Goal: Task Accomplishment & Management: Use online tool/utility

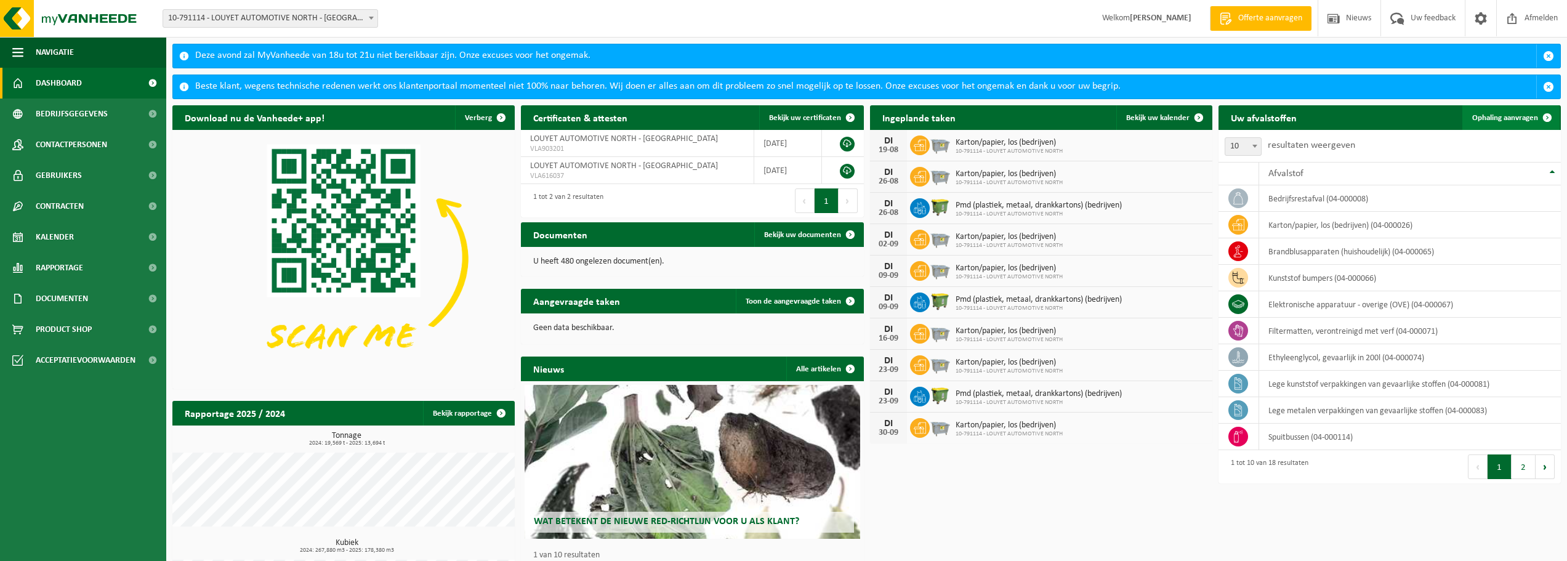
click at [1494, 117] on span "Ophaling aanvragen" at bounding box center [1505, 118] width 66 height 8
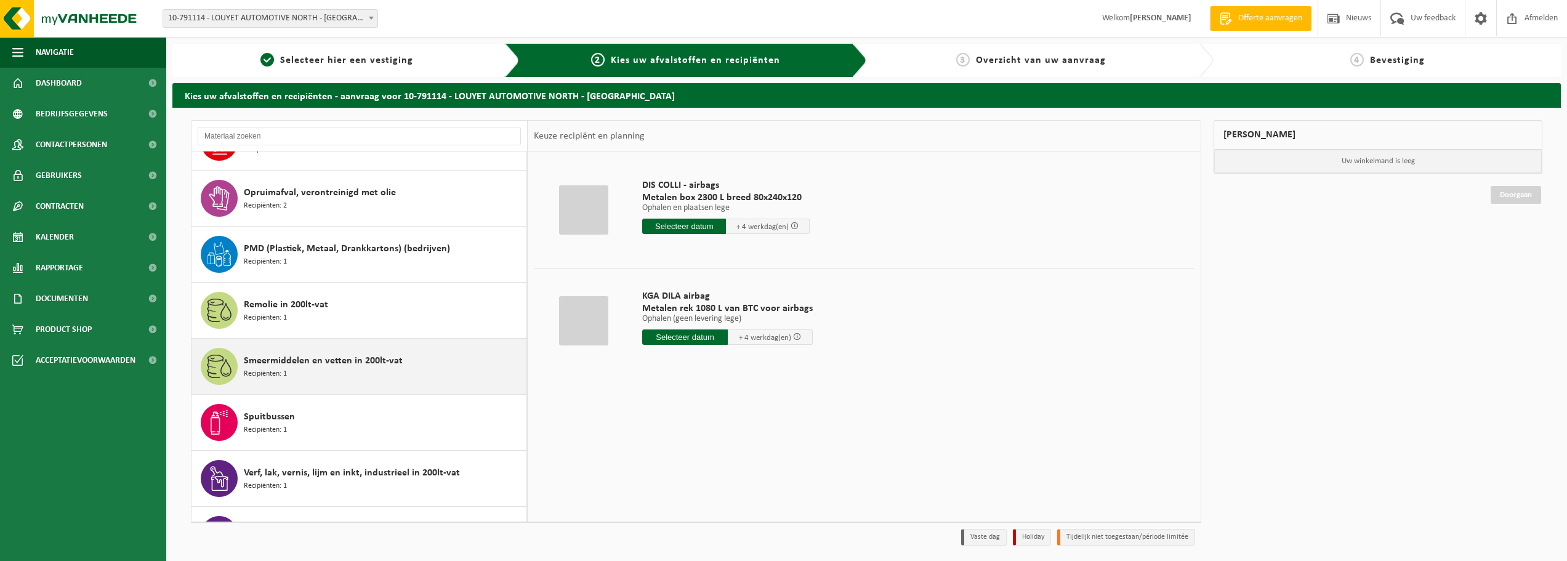
scroll to position [616, 0]
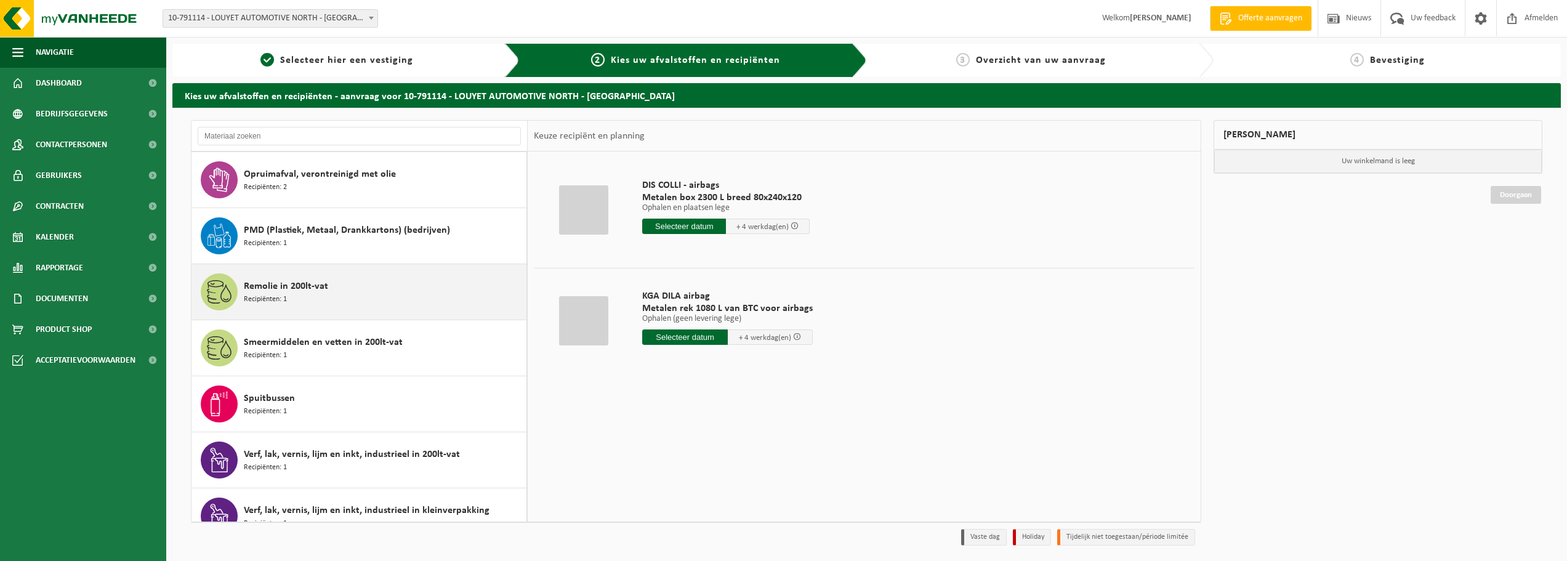
click at [319, 289] on span "Remolie in 200lt-vat" at bounding box center [286, 286] width 84 height 15
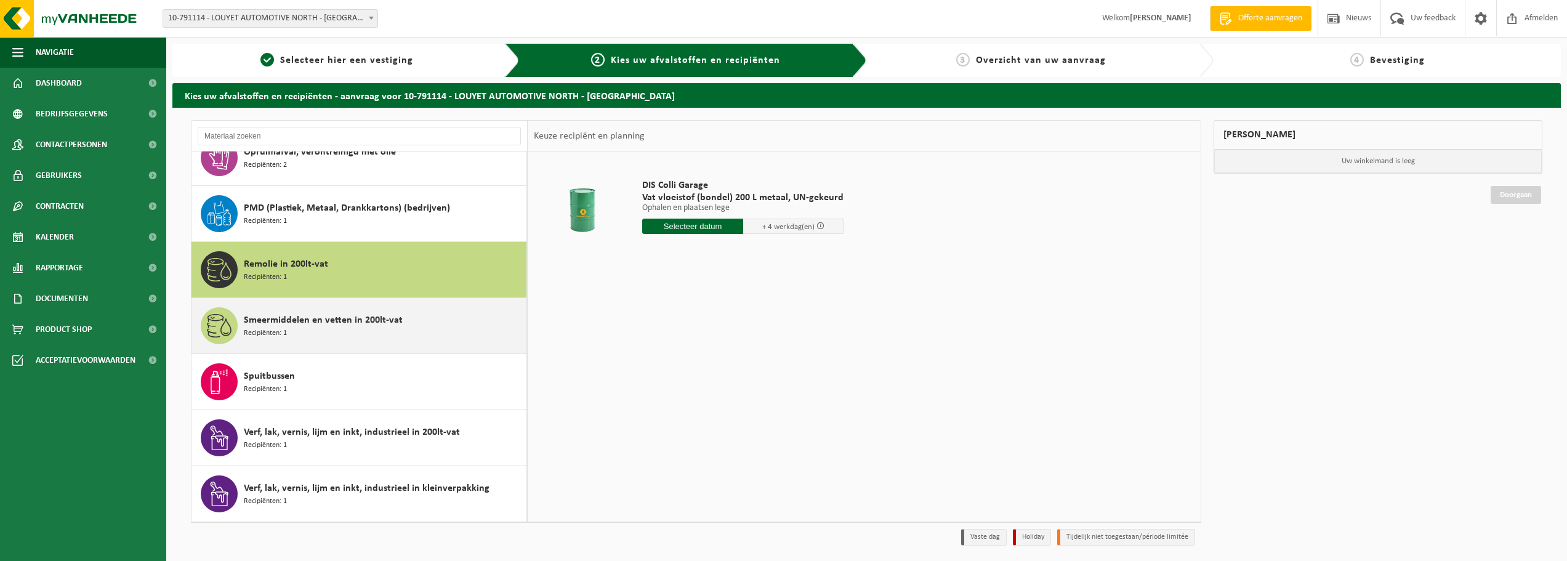
click at [331, 315] on span "Smeermiddelen en vetten in 200lt-vat" at bounding box center [323, 320] width 159 height 15
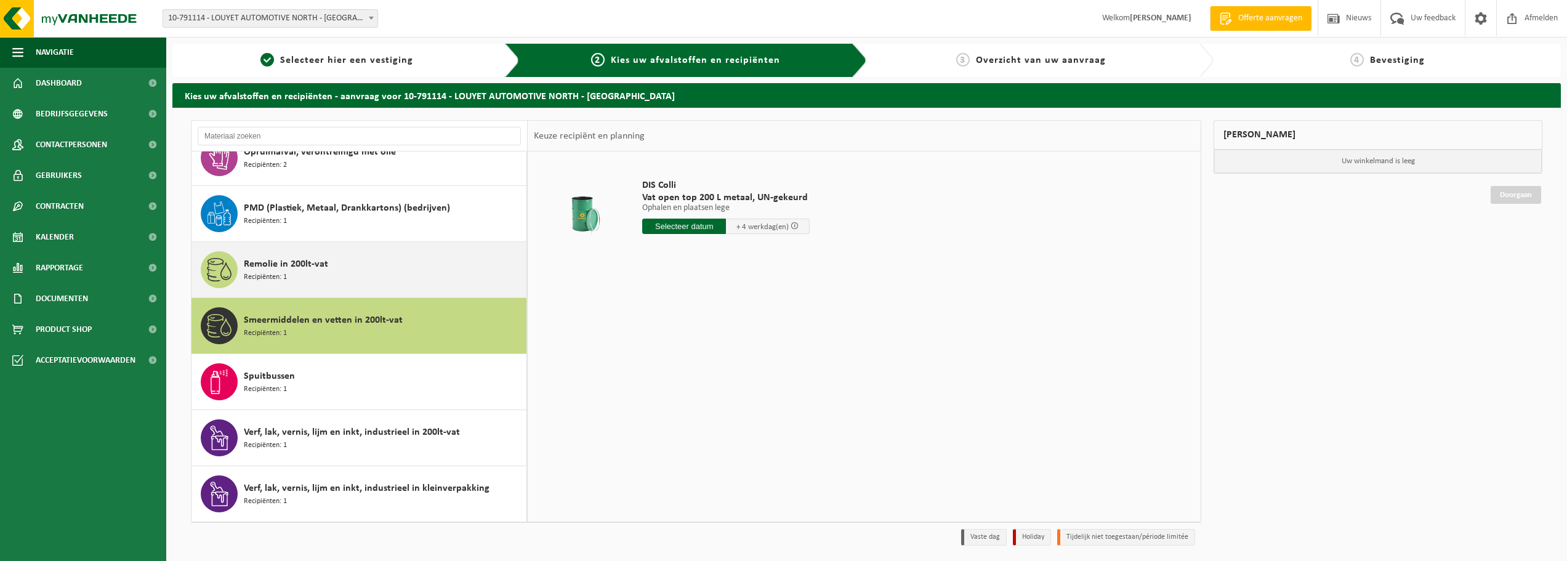
click at [372, 274] on div "Remolie in 200lt-vat Recipiënten: 1" at bounding box center [384, 269] width 280 height 37
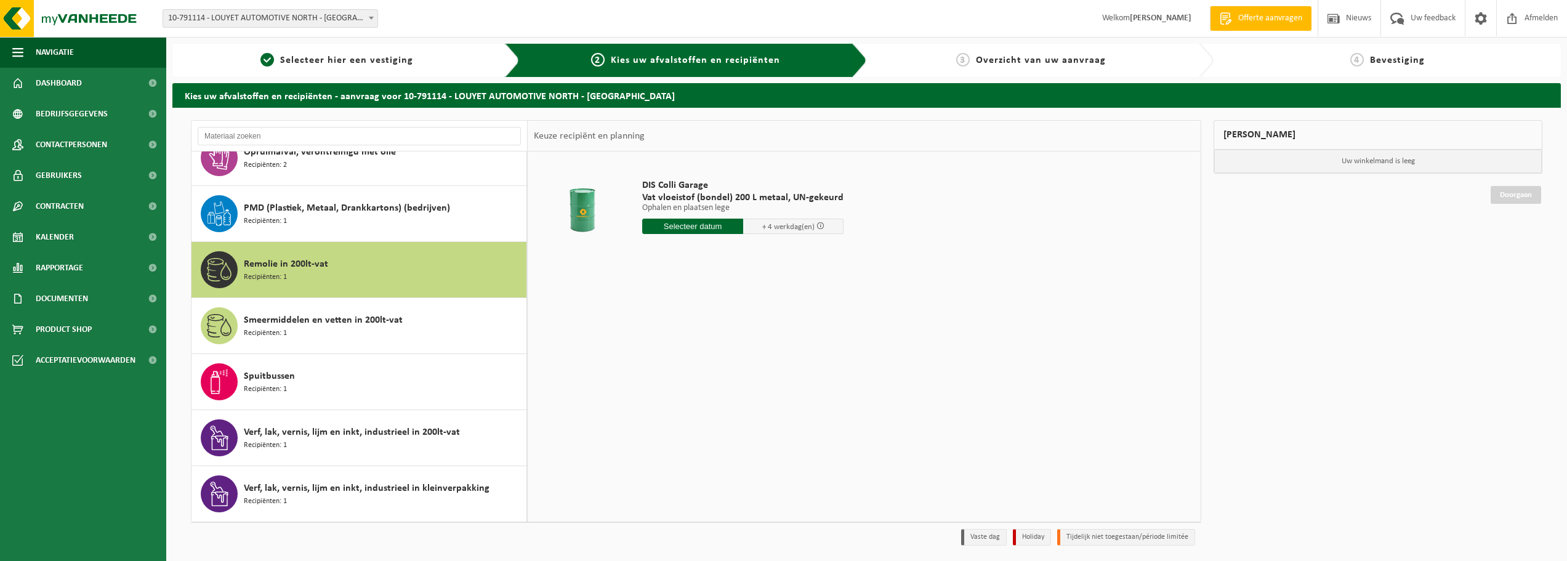
click at [677, 227] on input "text" at bounding box center [692, 226] width 101 height 15
click at [692, 357] on div "20" at bounding box center [698, 355] width 22 height 20
type input "Van 2025-08-20"
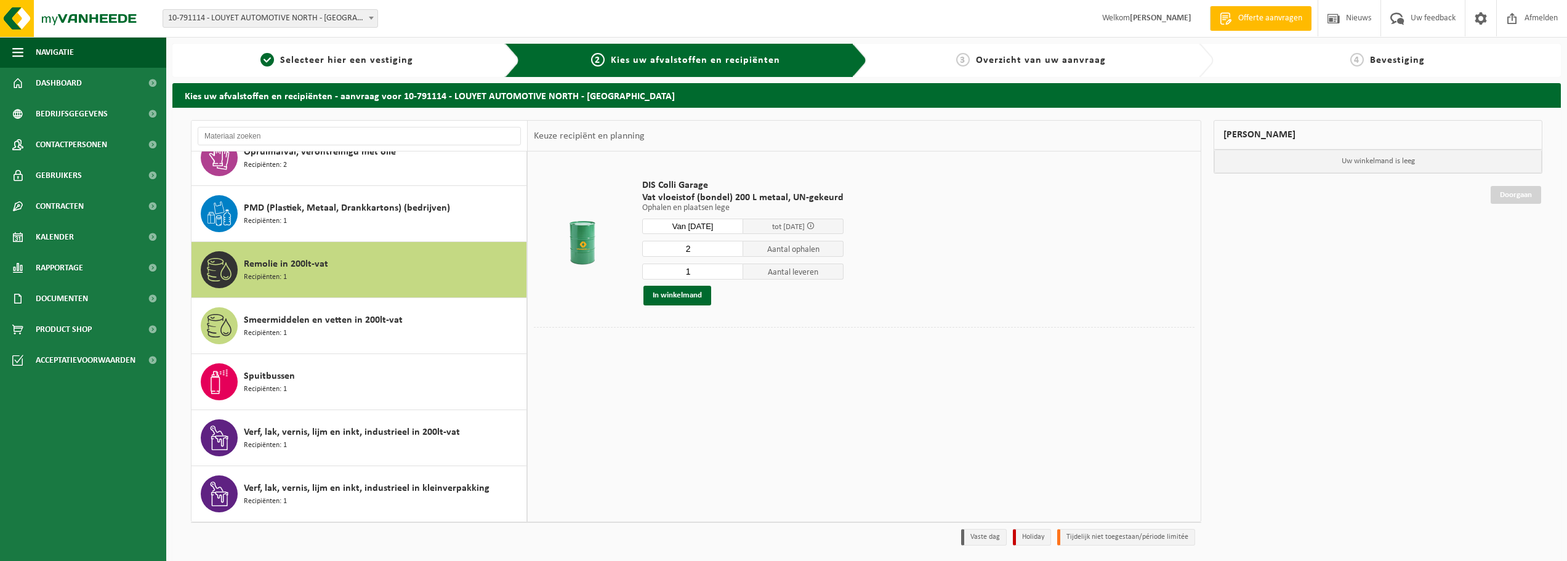
type input "2"
click at [732, 244] on input "2" at bounding box center [692, 249] width 101 height 16
click at [732, 270] on input "2" at bounding box center [692, 272] width 101 height 16
type input "3"
click at [734, 268] on input "3" at bounding box center [692, 272] width 101 height 16
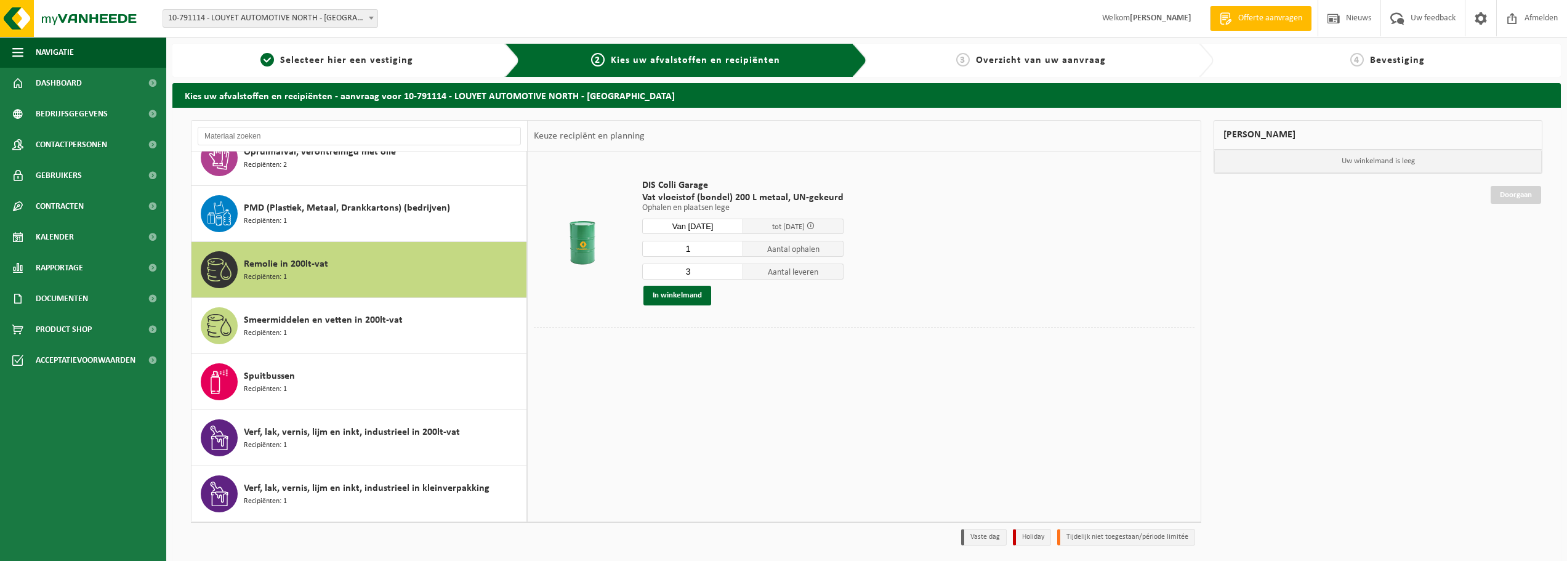
type input "1"
click at [731, 251] on input "1" at bounding box center [692, 249] width 101 height 16
type input "2"
click at [730, 274] on input "2" at bounding box center [692, 272] width 101 height 16
click at [674, 297] on button "In winkelmand" at bounding box center [678, 296] width 68 height 20
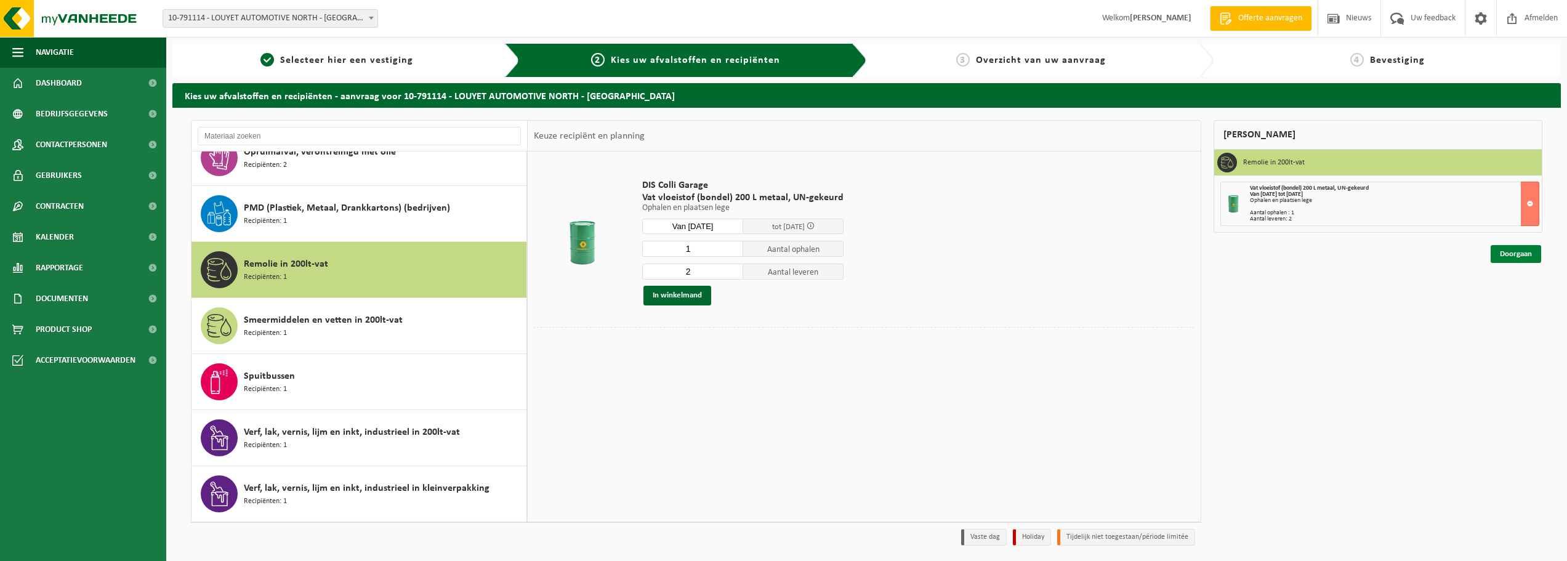
click at [1503, 254] on link "Doorgaan" at bounding box center [1516, 254] width 50 height 18
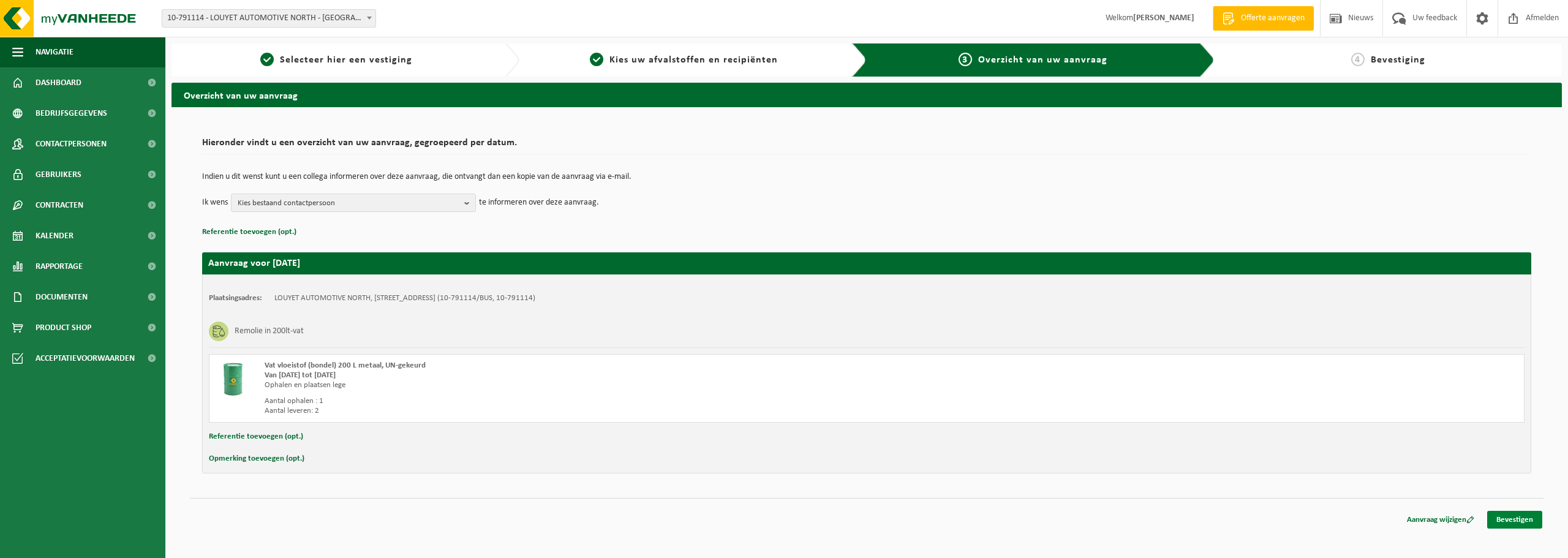
click at [1516, 525] on link "Bevestigen" at bounding box center [1514, 520] width 55 height 18
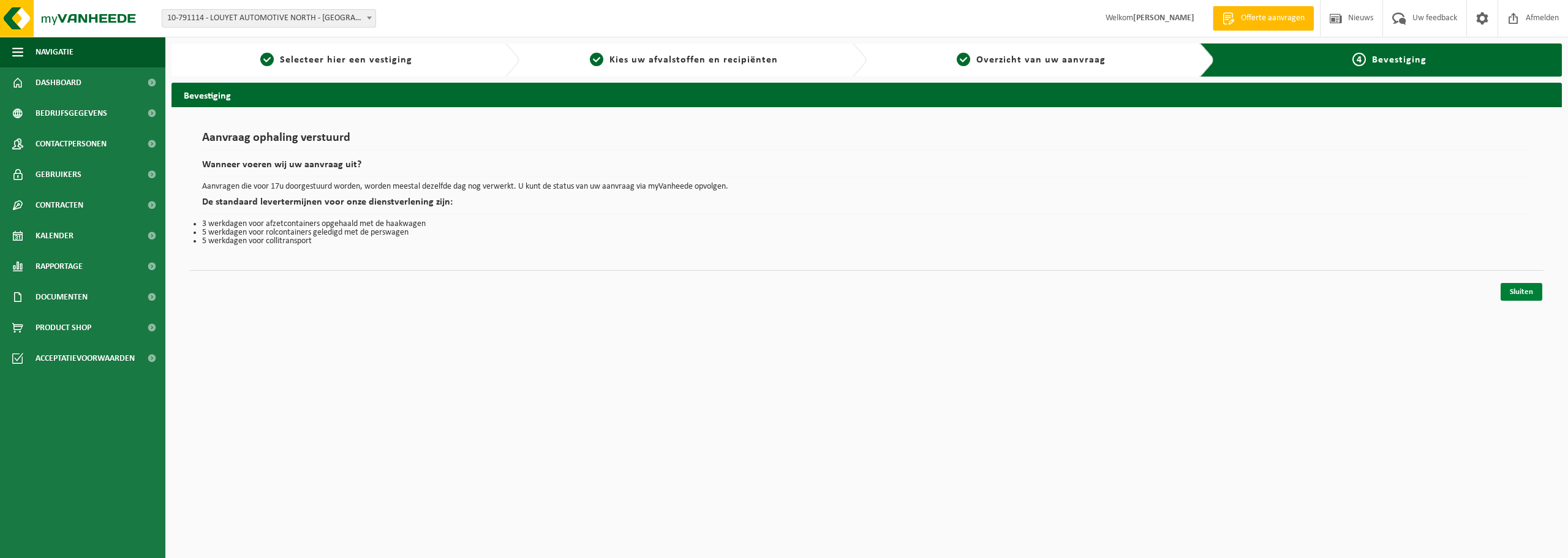
click at [1523, 293] on link "Sluiten" at bounding box center [1522, 292] width 42 height 18
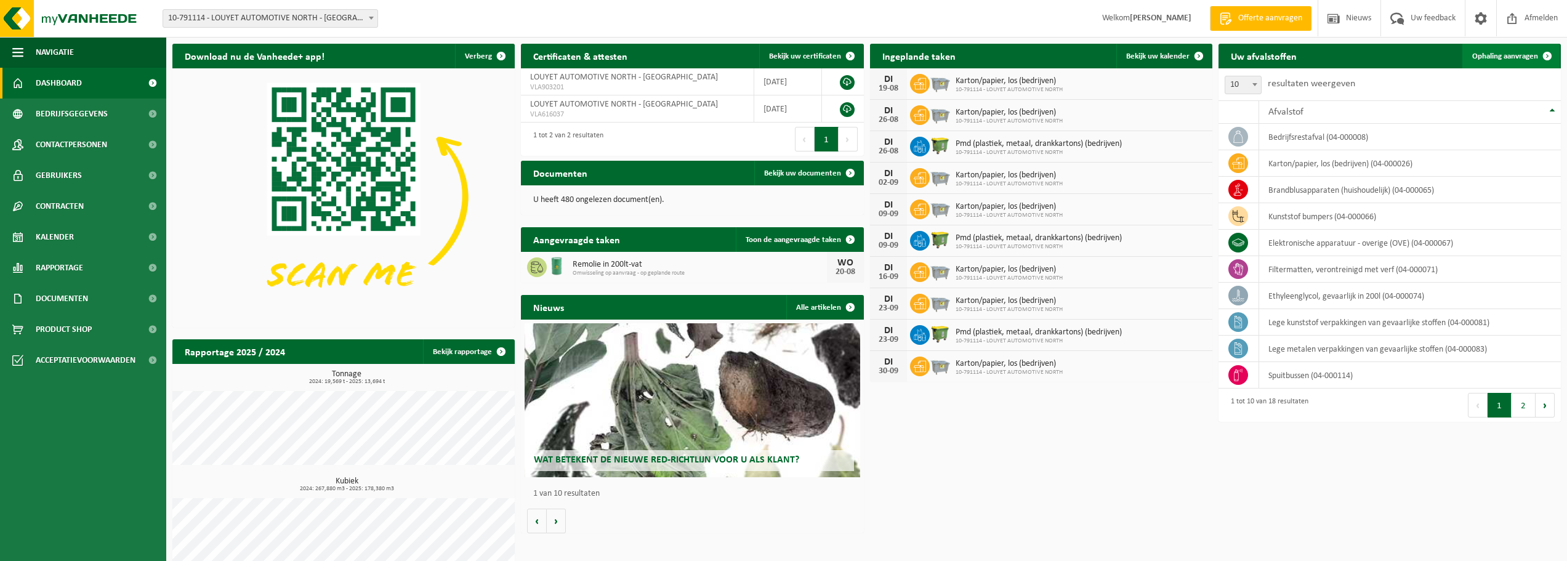
click at [1497, 56] on span "Ophaling aanvragen" at bounding box center [1505, 56] width 66 height 8
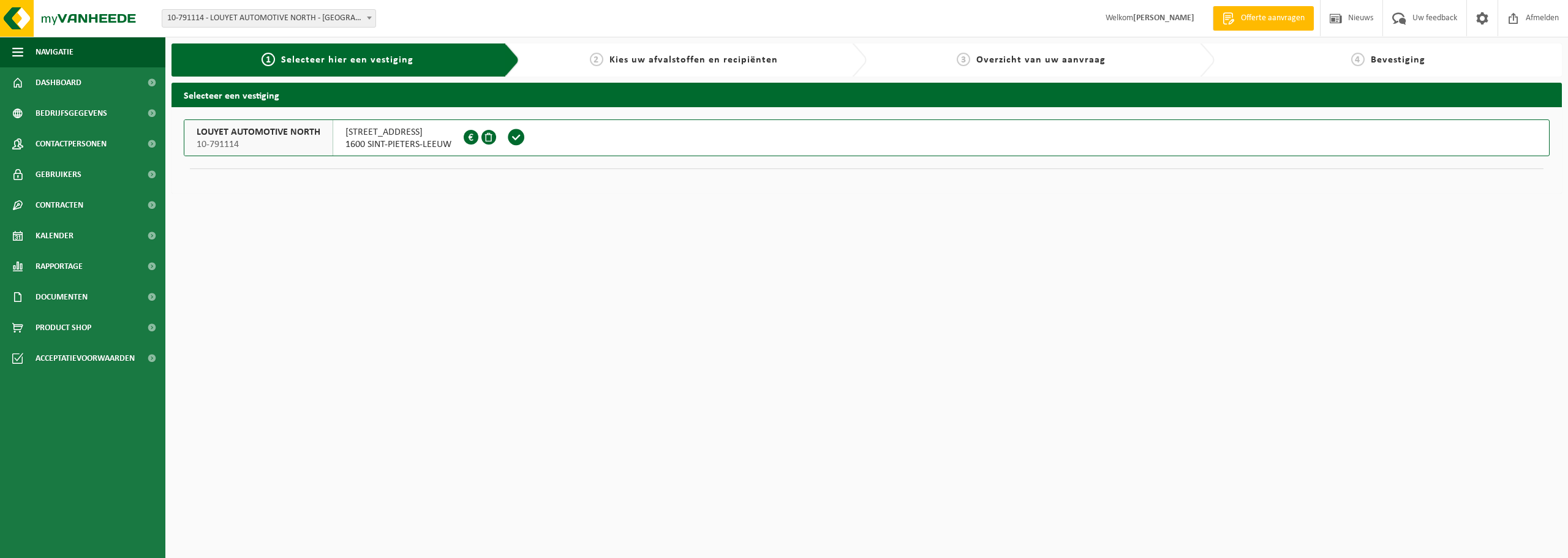
click at [512, 135] on span at bounding box center [516, 137] width 18 height 18
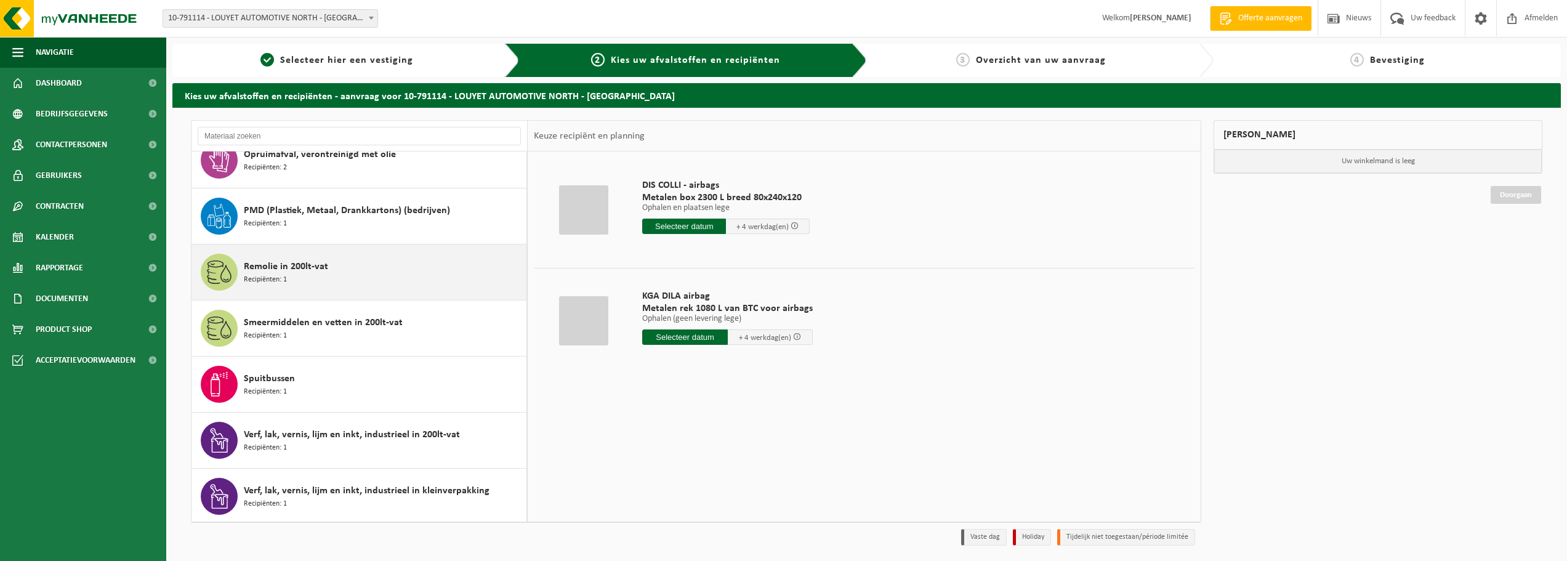
scroll to position [638, 0]
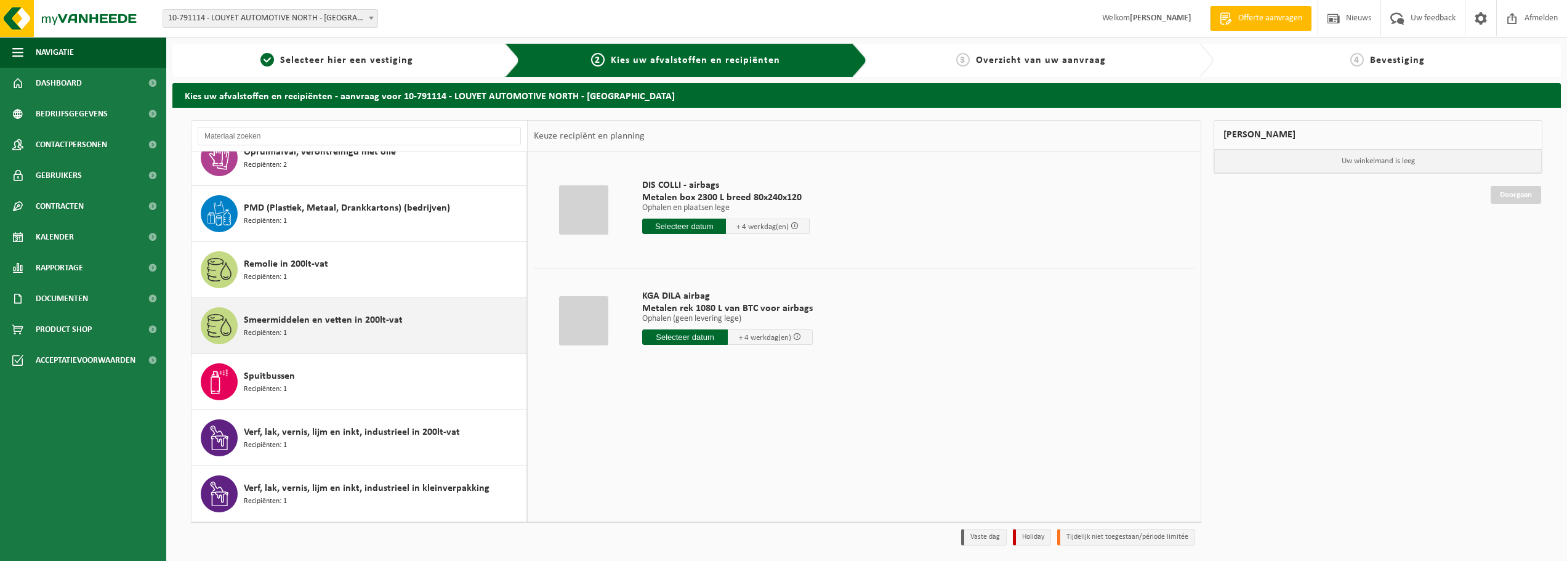
click at [374, 334] on div "Smeermiddelen en vetten in 200lt-vat Recipiënten: 1" at bounding box center [384, 325] width 280 height 37
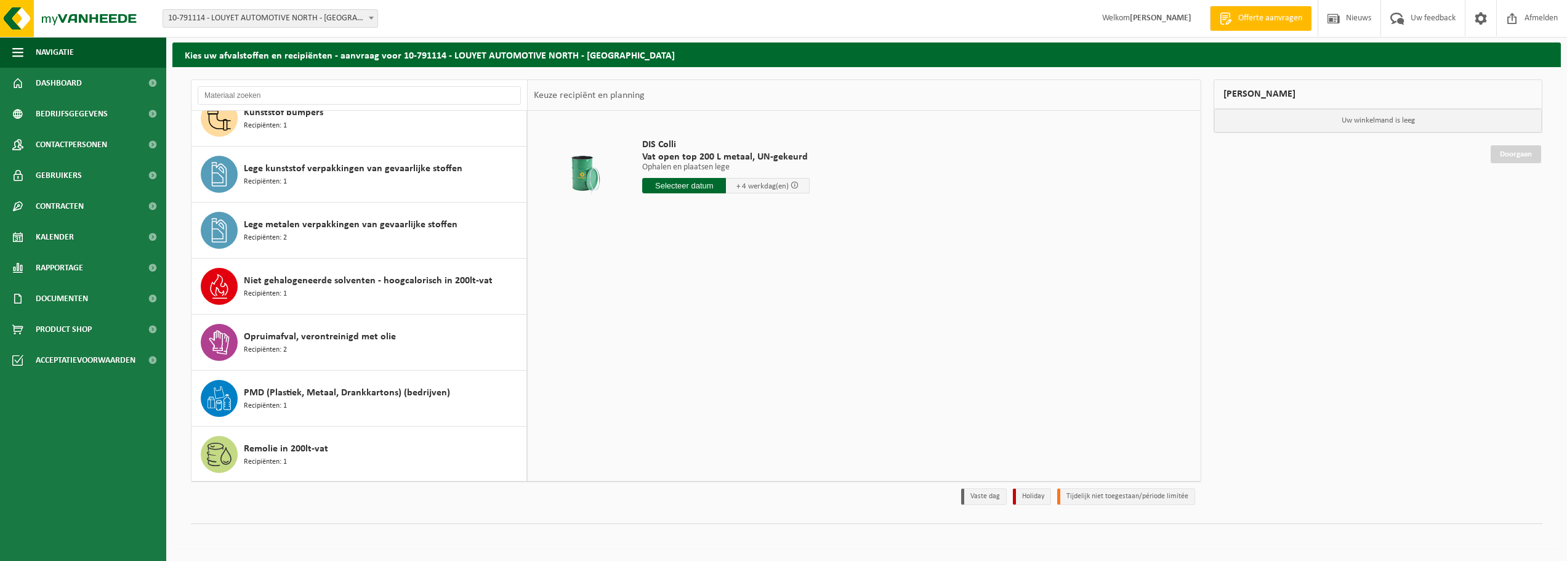
scroll to position [392, 0]
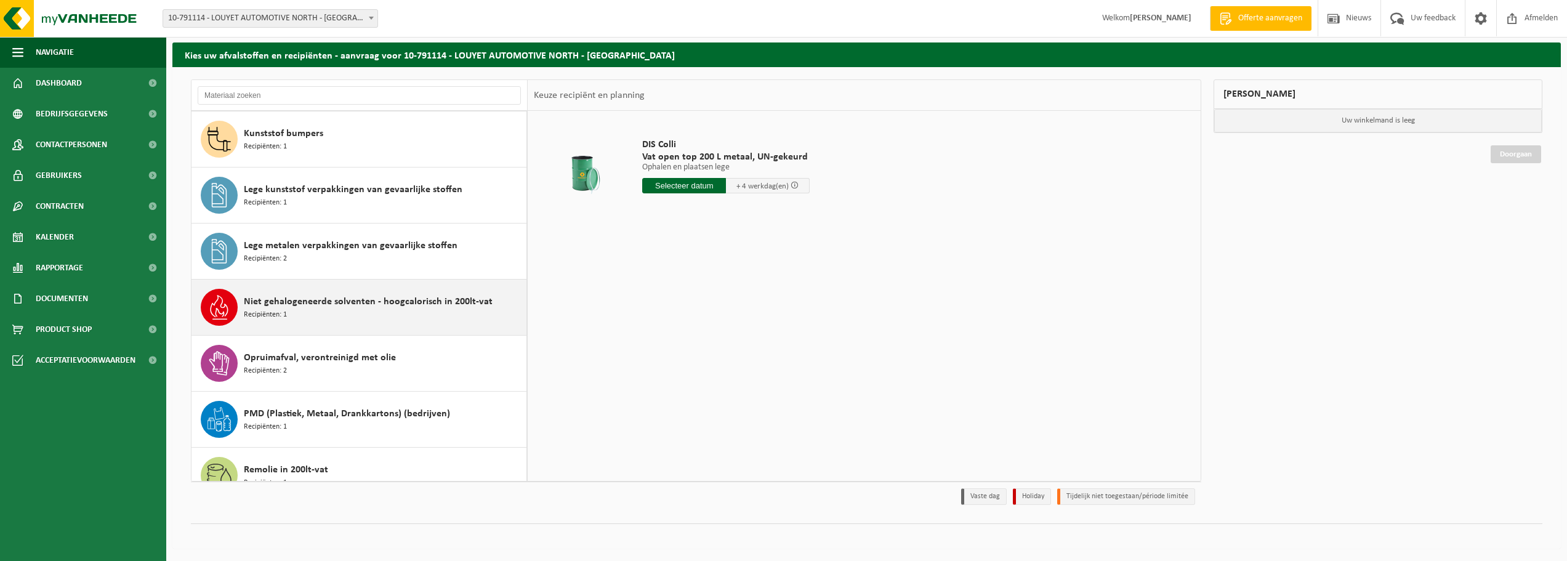
click at [299, 309] on span "Niet gehalogeneerde solventen - hoogcalorisch in 200lt-vat" at bounding box center [368, 301] width 249 height 15
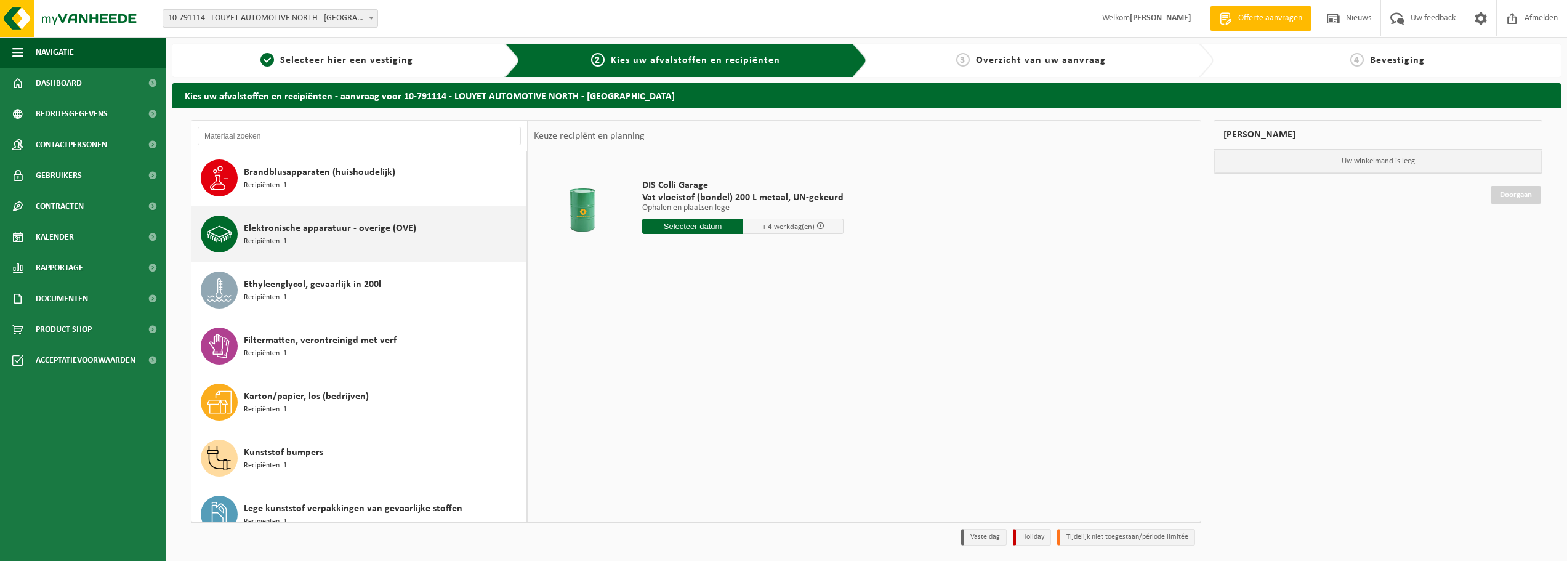
scroll to position [123, 0]
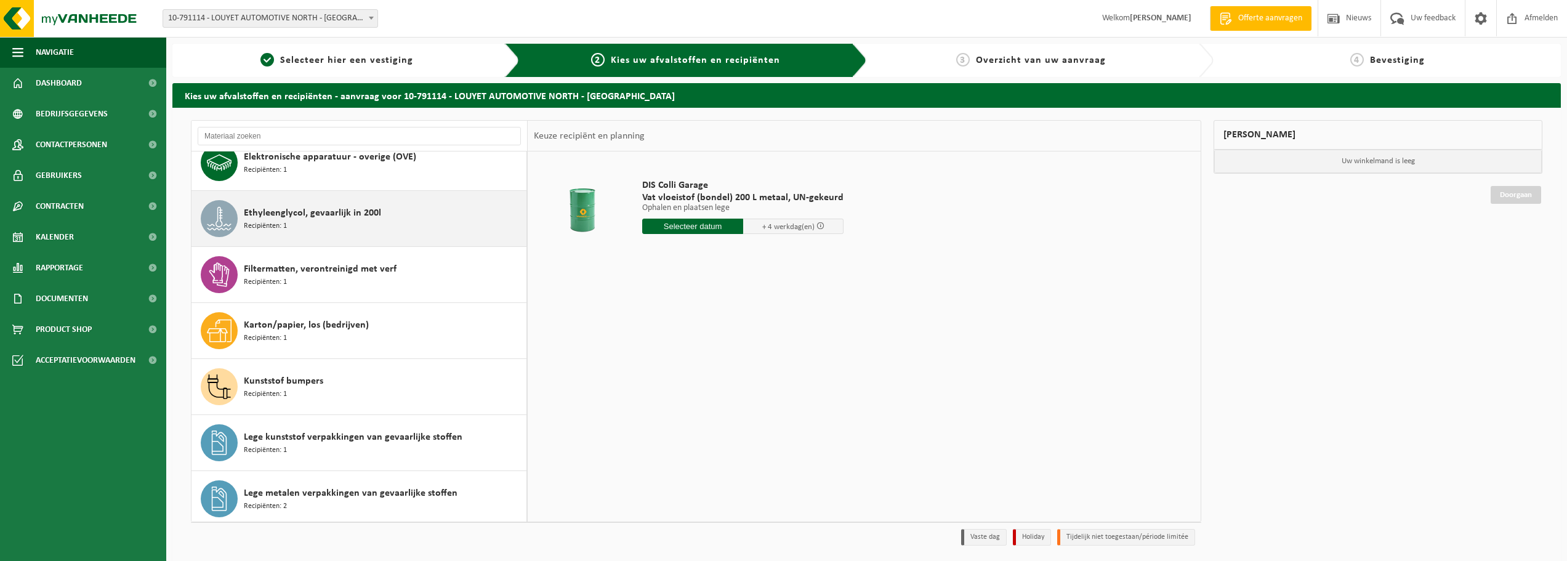
click at [339, 225] on div "Ethyleenglycol, gevaarlijk in 200l Recipiënten: 1" at bounding box center [384, 218] width 280 height 37
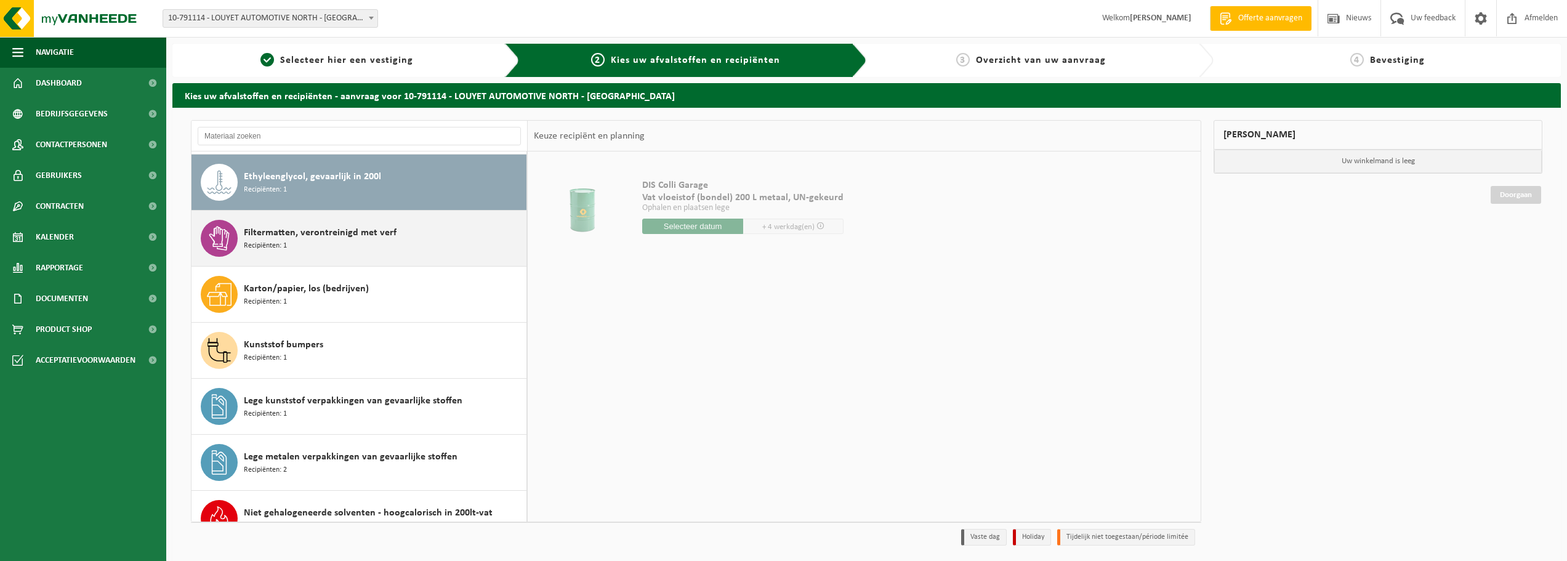
scroll to position [224, 0]
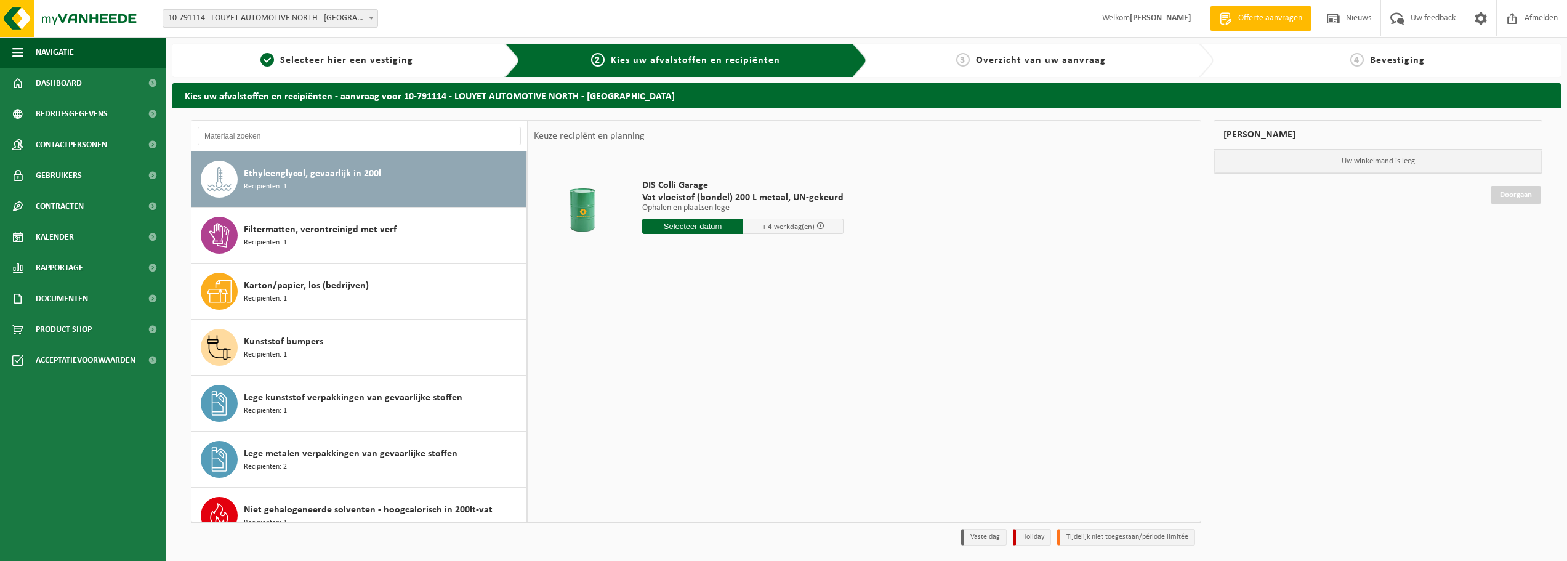
click at [670, 227] on input "text" at bounding box center [692, 226] width 101 height 15
click at [698, 351] on div "20" at bounding box center [698, 355] width 22 height 20
type input "Van 2025-08-20"
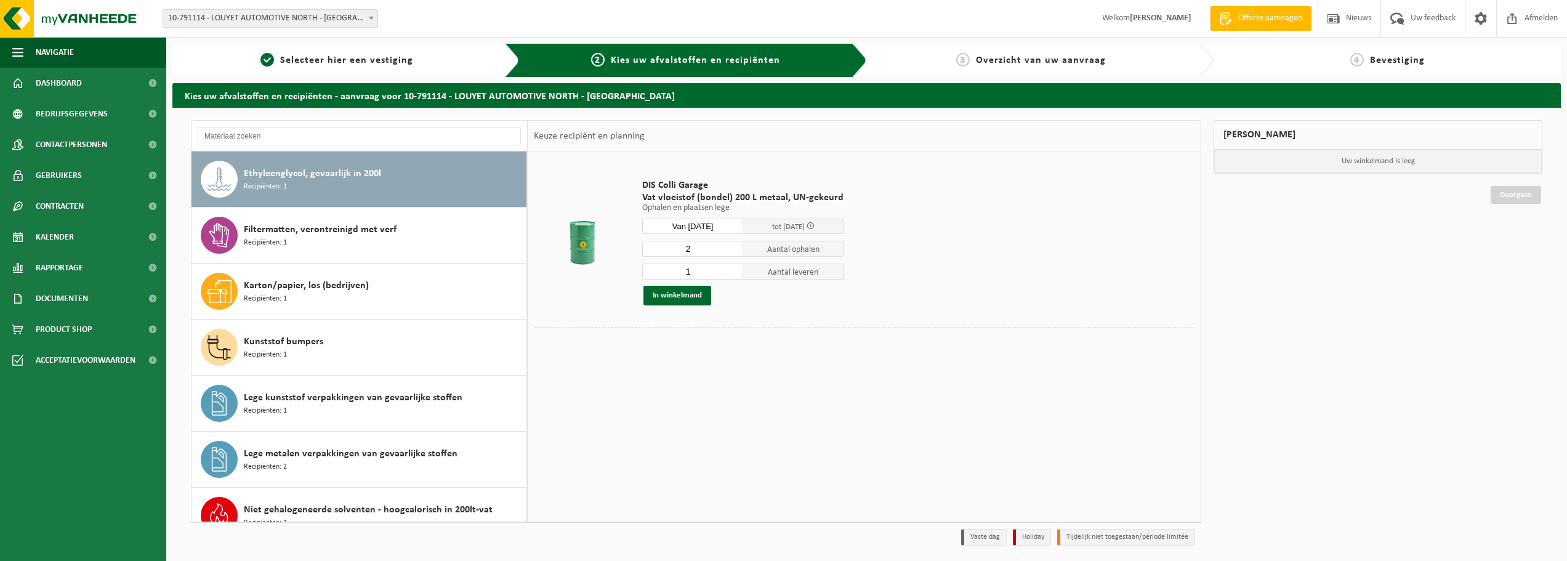
type input "2"
click at [732, 246] on input "2" at bounding box center [692, 249] width 101 height 16
type input "2"
click at [731, 267] on input "2" at bounding box center [692, 272] width 101 height 16
click at [685, 299] on button "In winkelmand" at bounding box center [678, 296] width 68 height 20
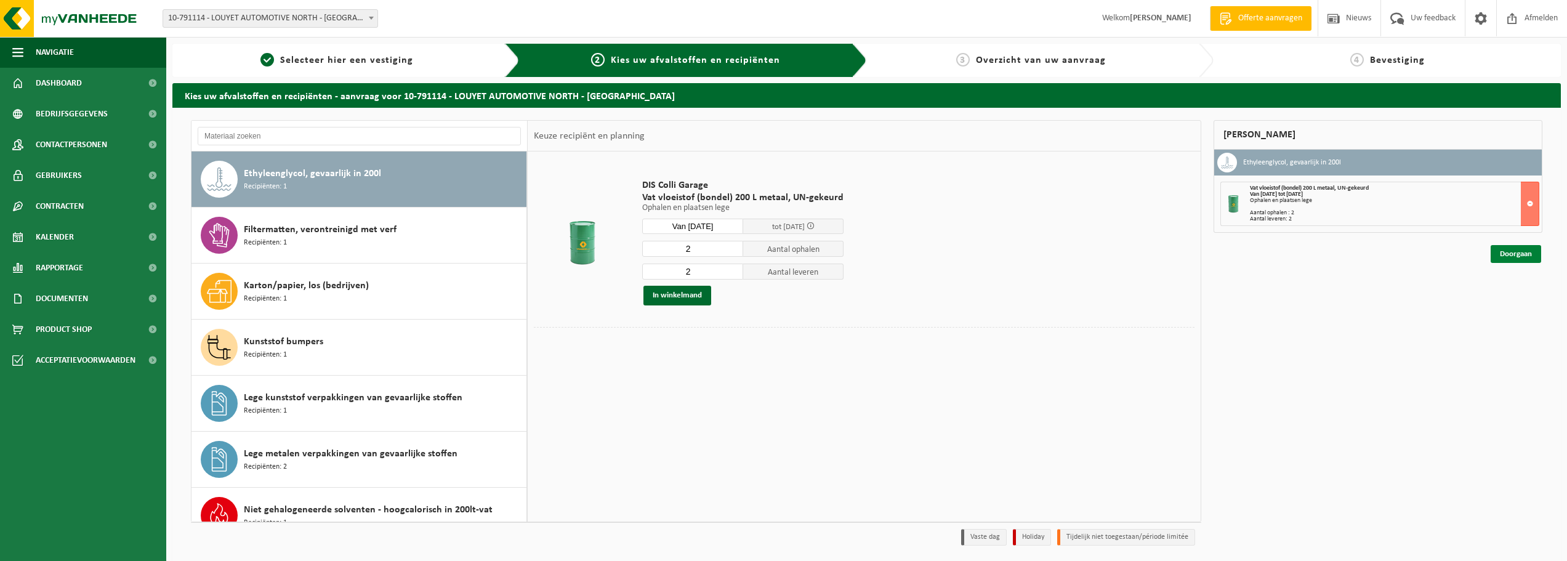
click at [1514, 257] on link "Doorgaan" at bounding box center [1516, 254] width 50 height 18
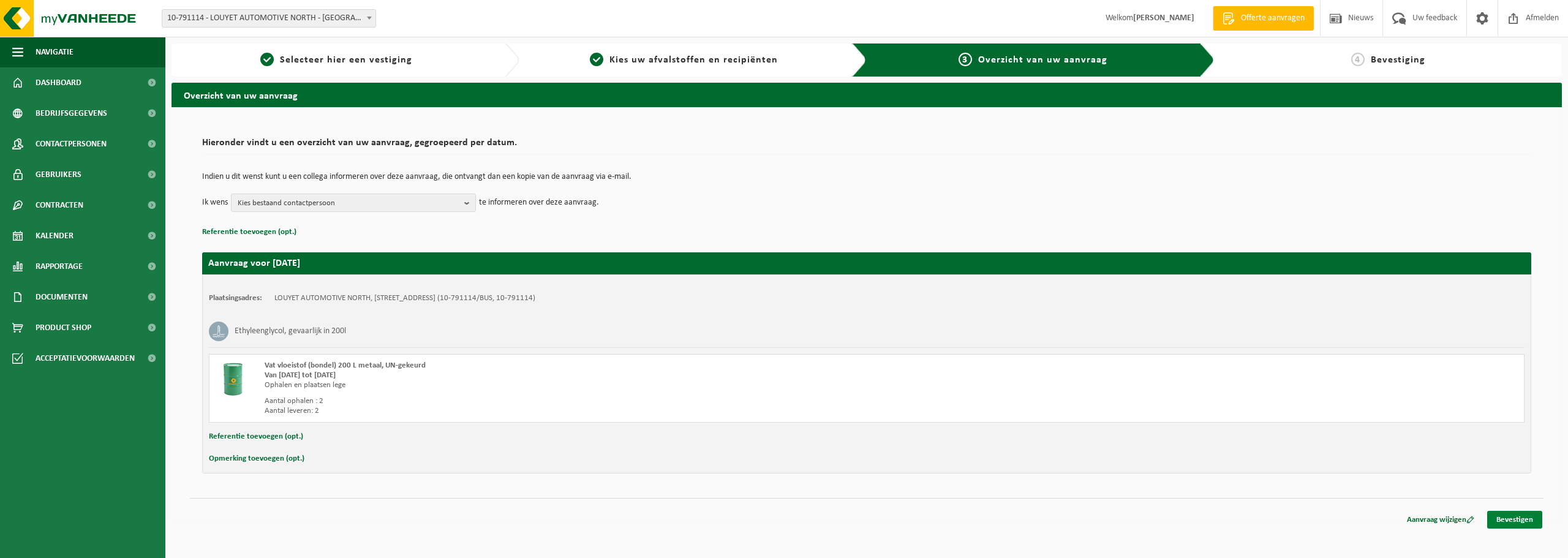
click at [1498, 515] on link "Bevestigen" at bounding box center [1514, 520] width 55 height 18
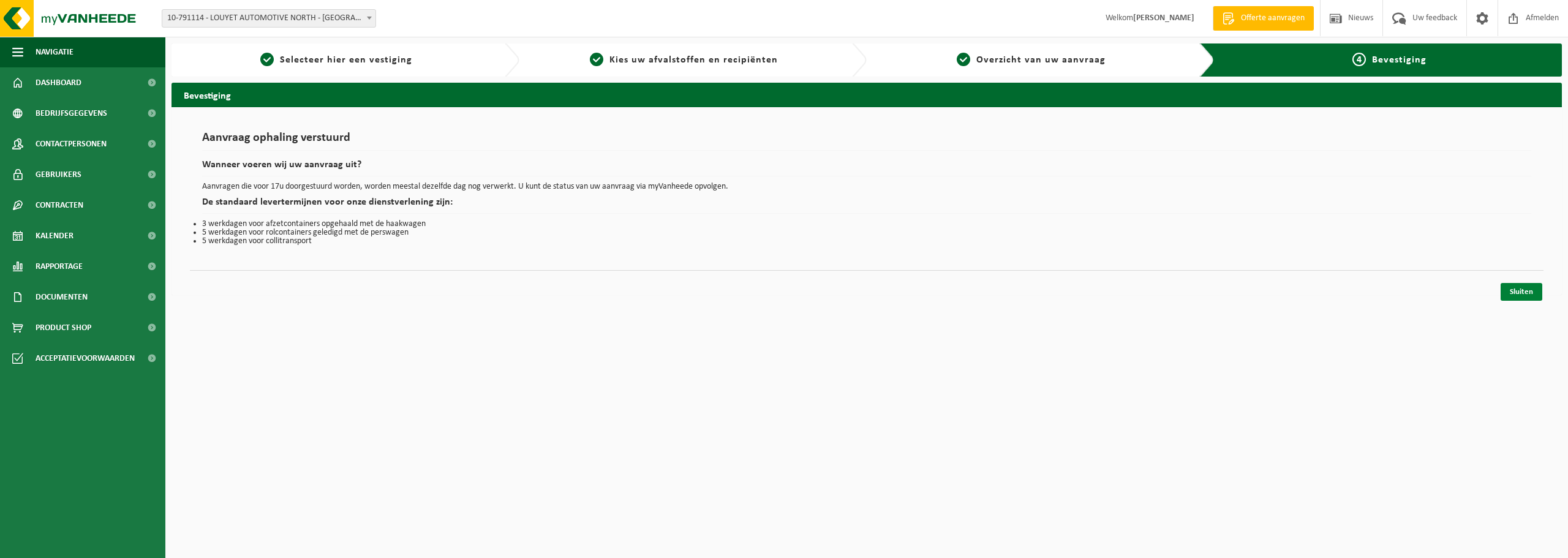
click at [1520, 296] on link "Sluiten" at bounding box center [1522, 292] width 42 height 18
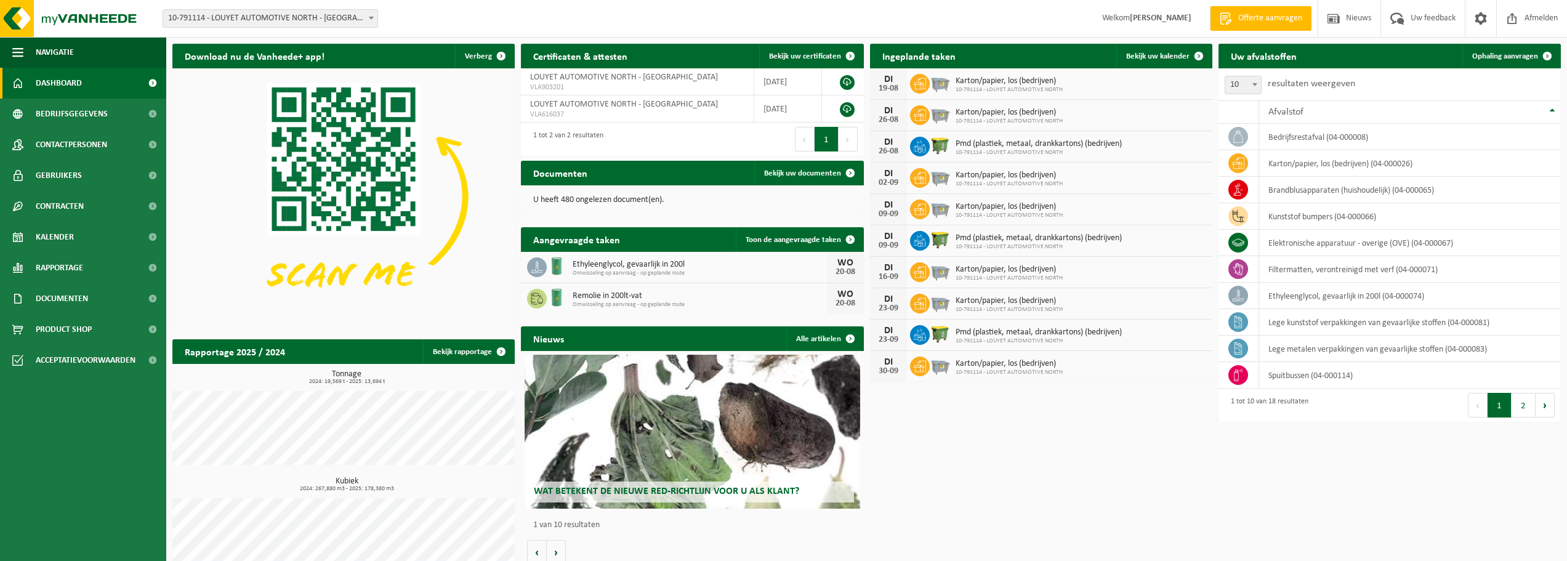
click at [54, 85] on span "Dashboard" at bounding box center [59, 83] width 46 height 31
